Goal: Book appointment/travel/reservation

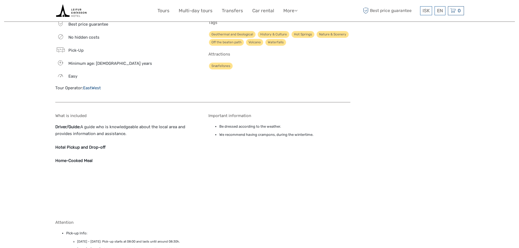
scroll to position [454, 0]
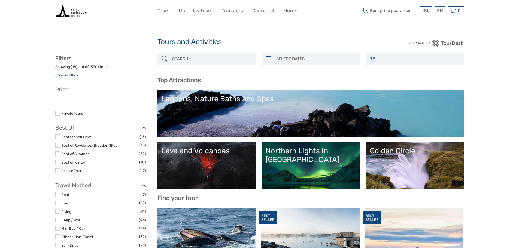
select select
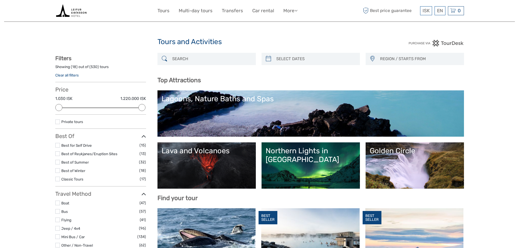
type input "07/09/2025"
click at [309, 62] on input "search" at bounding box center [315, 59] width 83 height 10
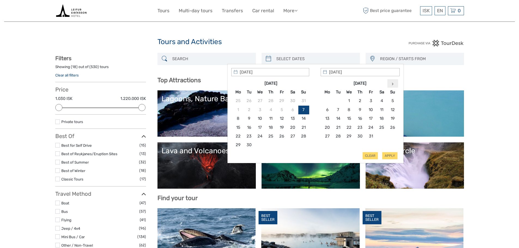
click at [394, 83] on th at bounding box center [392, 83] width 11 height 9
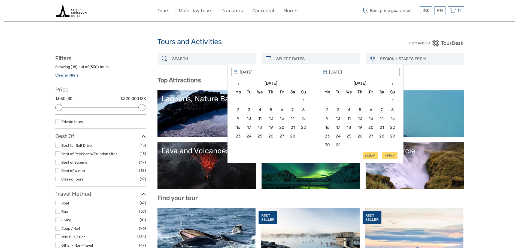
click at [394, 83] on th at bounding box center [392, 83] width 11 height 9
type input "08/04/2026"
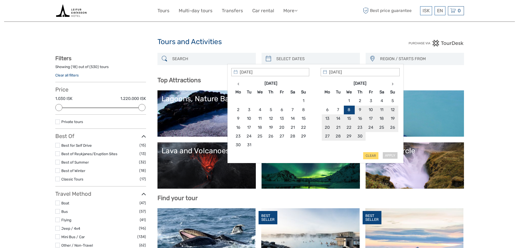
click at [390, 152] on div "Apply Clear" at bounding box center [315, 114] width 168 height 92
click at [390, 155] on div "Apply Clear" at bounding box center [315, 114] width 168 height 92
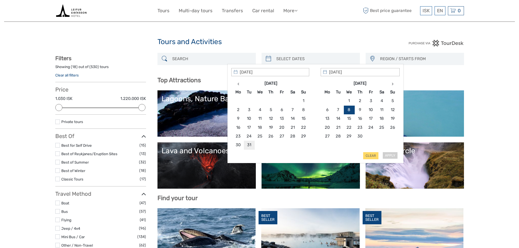
click at [390, 156] on div "Apply Clear" at bounding box center [315, 114] width 168 height 92
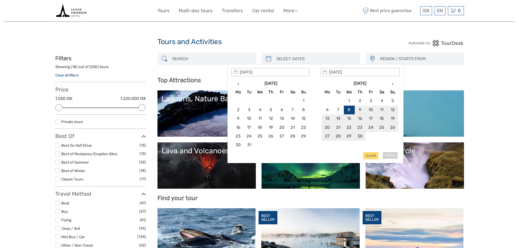
click at [393, 157] on div "Apply Clear" at bounding box center [315, 114] width 168 height 92
type input "09/04/2026"
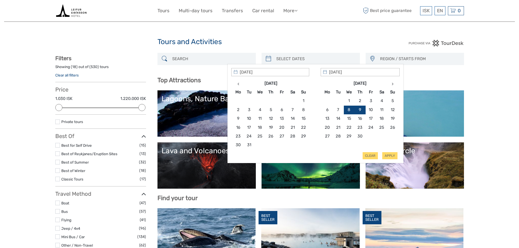
type input "08/04/2026"
click at [391, 155] on button "Apply" at bounding box center [389, 155] width 15 height 7
type input "08/04/2026 - 09/04/2026"
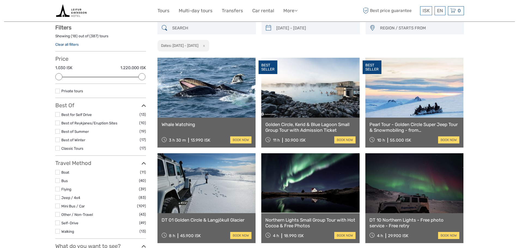
scroll to position [31, 0]
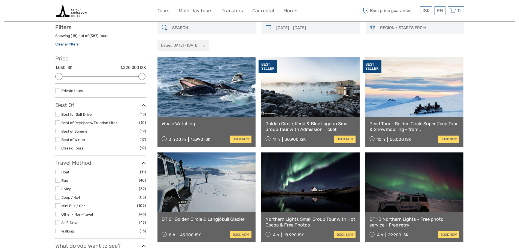
click at [126, 27] on h3 "Filters" at bounding box center [100, 27] width 91 height 7
click at [189, 122] on link "Whale Watching" at bounding box center [206, 123] width 90 height 5
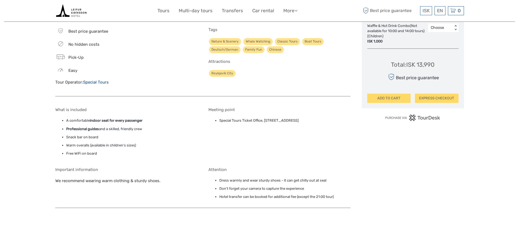
scroll to position [454, 0]
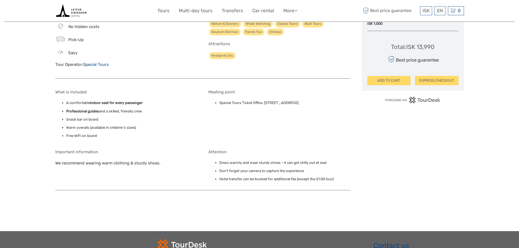
click at [105, 14] on div at bounding box center [106, 10] width 102 height 13
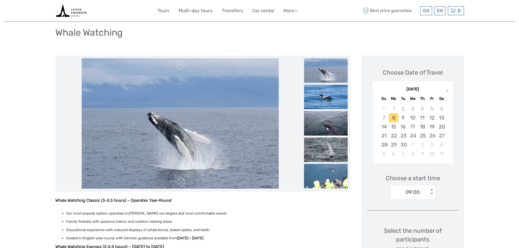
scroll to position [0, 0]
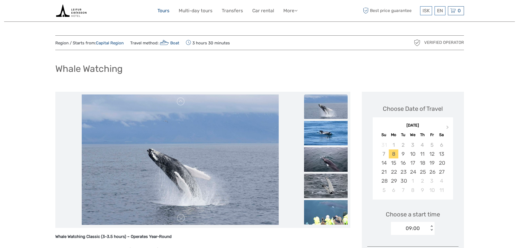
click at [164, 9] on link "Tours" at bounding box center [163, 11] width 12 height 8
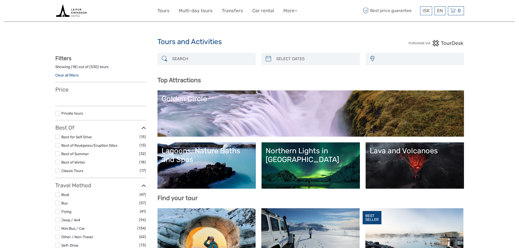
select select
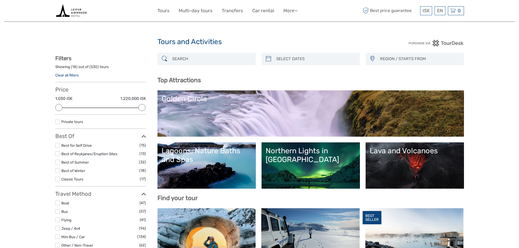
click at [116, 17] on div "ISK ISK € $ £ EN English Español Deutsch Tours Multi-day tours Transfers Car re…" at bounding box center [259, 11] width 408 height 22
